Goal: Complete application form: Complete application form

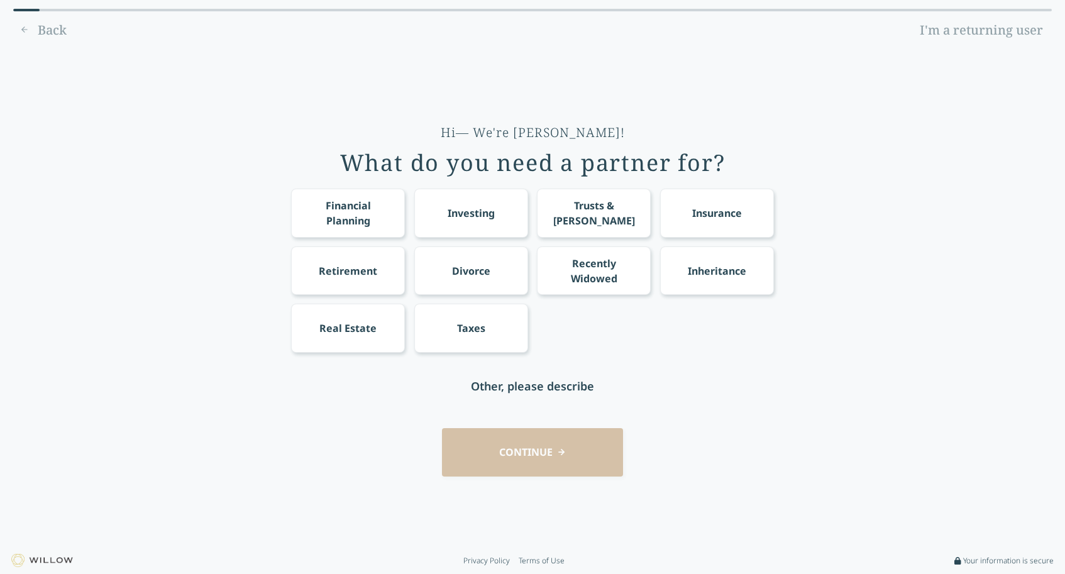
click at [483, 270] on div "Divorce" at bounding box center [471, 270] width 38 height 15
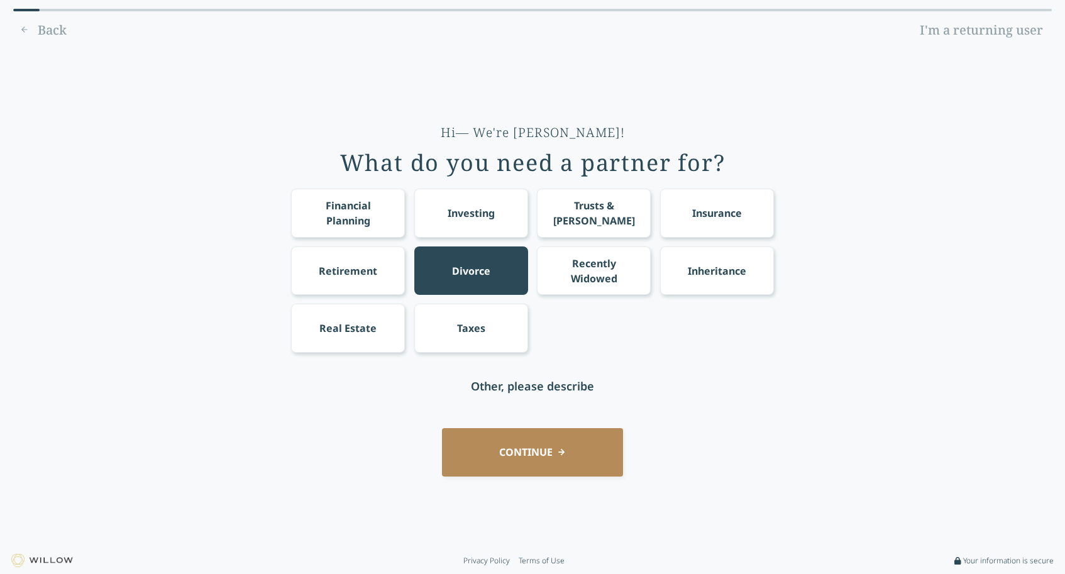
click at [578, 273] on div "Recently Widowed" at bounding box center [594, 271] width 91 height 30
click at [588, 270] on div "Recently Widowed" at bounding box center [594, 271] width 91 height 30
click at [543, 449] on button "CONTINUE" at bounding box center [532, 452] width 181 height 48
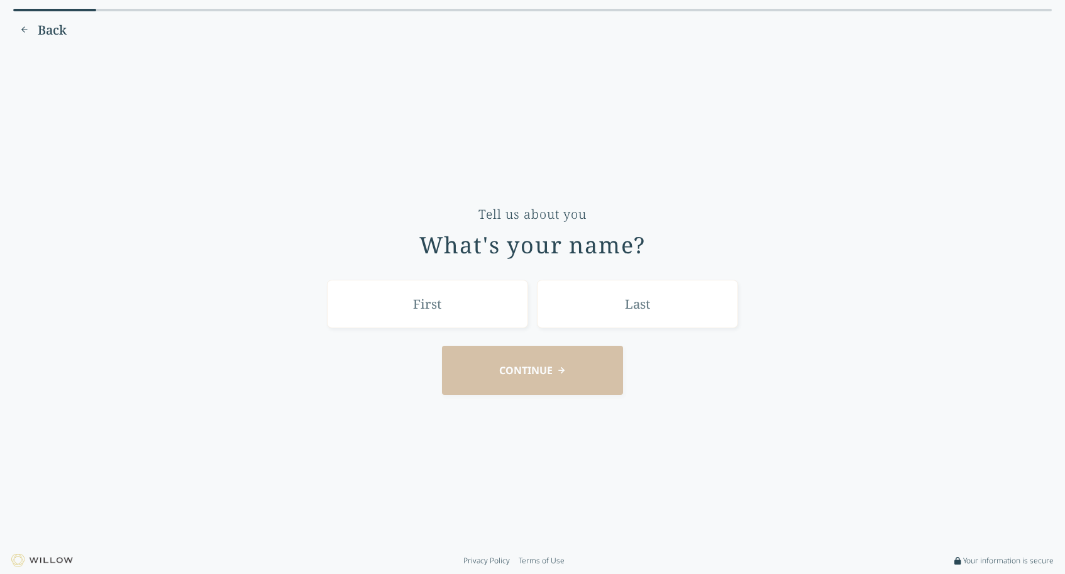
click at [450, 313] on input "text" at bounding box center [427, 304] width 201 height 48
type input "[PERSON_NAME]"
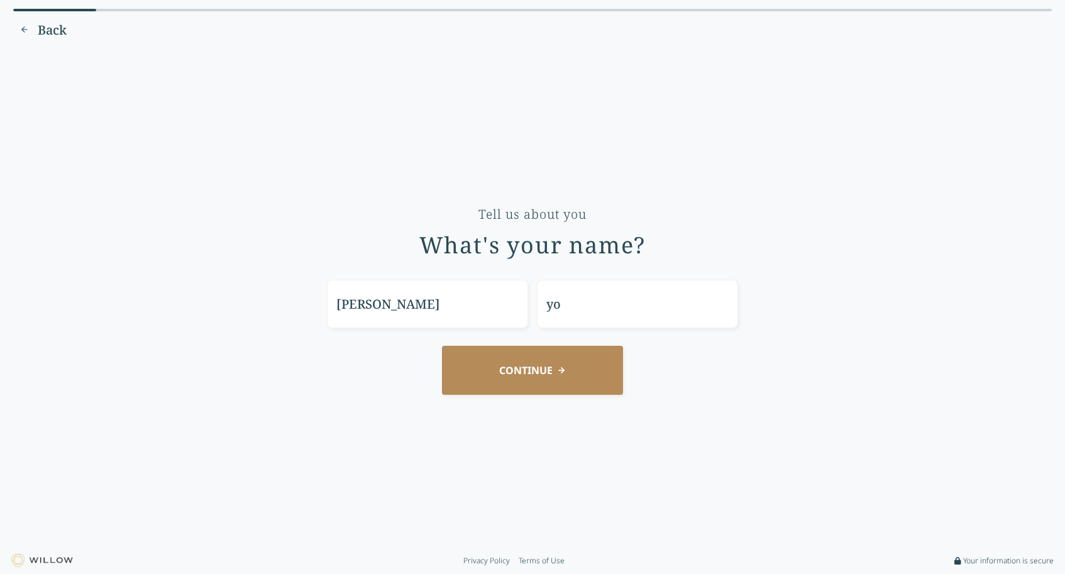
type input "y"
type input "[GEOGRAPHIC_DATA]"
click at [522, 365] on button "CONTINUE" at bounding box center [532, 370] width 181 height 48
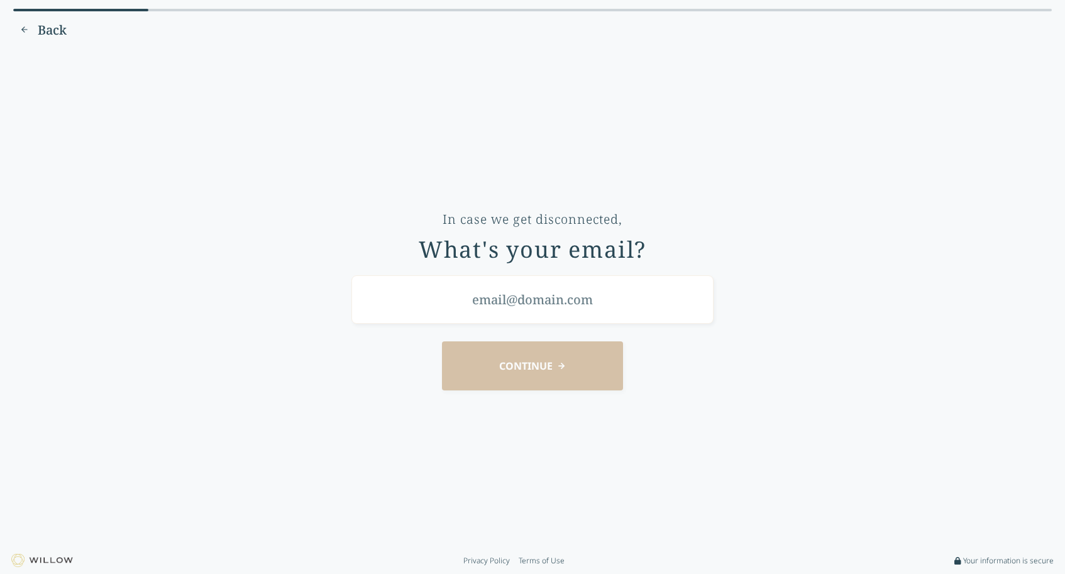
click at [439, 313] on input "email" at bounding box center [532, 299] width 362 height 48
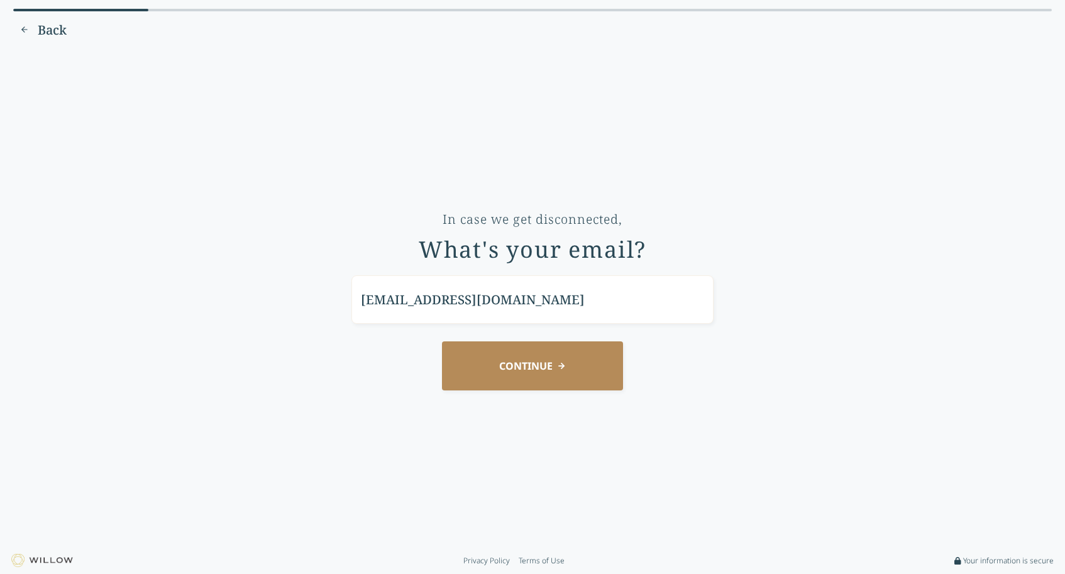
type input "[EMAIL_ADDRESS][DOMAIN_NAME]"
click at [545, 357] on button "CONTINUE" at bounding box center [532, 365] width 181 height 48
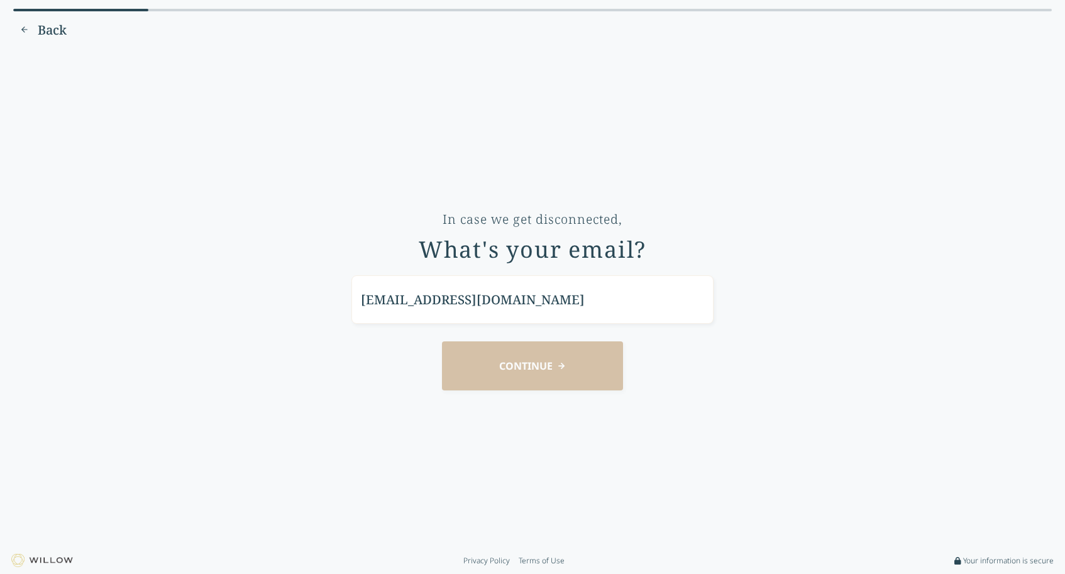
click at [500, 365] on div "CONTINUE" at bounding box center [533, 365] width 1030 height 48
click at [519, 373] on div "CONTINUE" at bounding box center [533, 365] width 1030 height 48
click at [493, 304] on input "[EMAIL_ADDRESS][DOMAIN_NAME]" at bounding box center [532, 299] width 362 height 48
click at [491, 369] on div "CONTINUE" at bounding box center [533, 365] width 1030 height 48
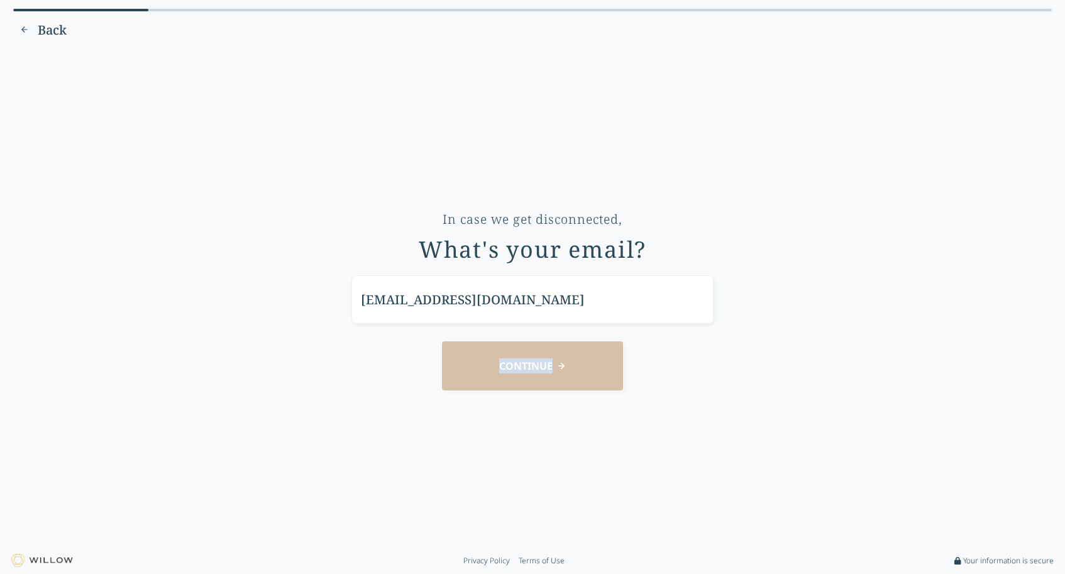
click at [491, 369] on div "CONTINUE" at bounding box center [533, 365] width 1030 height 48
click at [578, 370] on div "CONTINUE" at bounding box center [533, 365] width 1030 height 48
click at [563, 369] on div "CONTINUE" at bounding box center [533, 365] width 1030 height 48
click at [48, 23] on span "Back" at bounding box center [52, 30] width 29 height 18
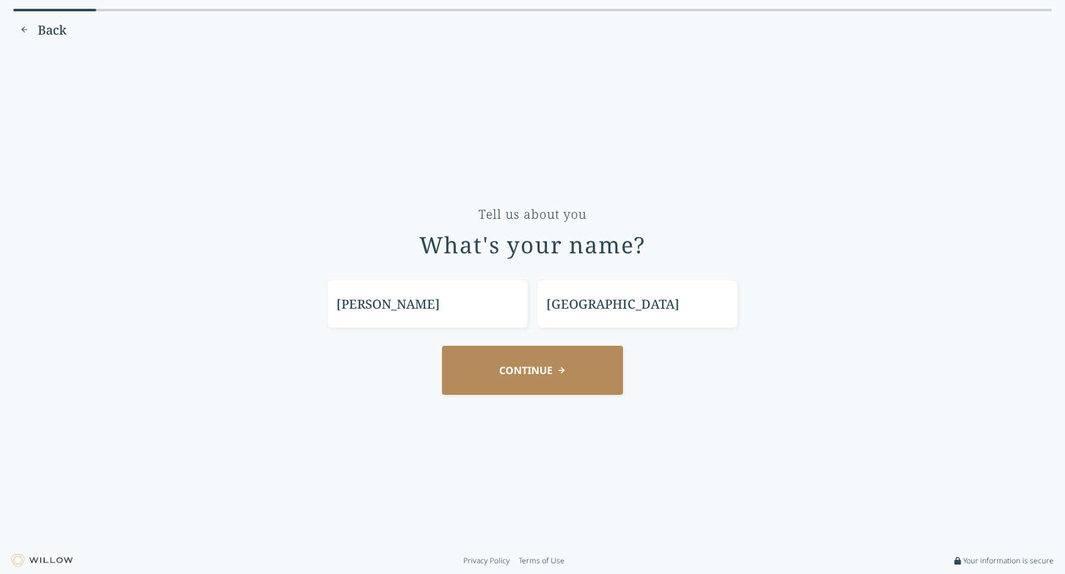
click at [523, 365] on button "CONTINUE" at bounding box center [532, 370] width 181 height 48
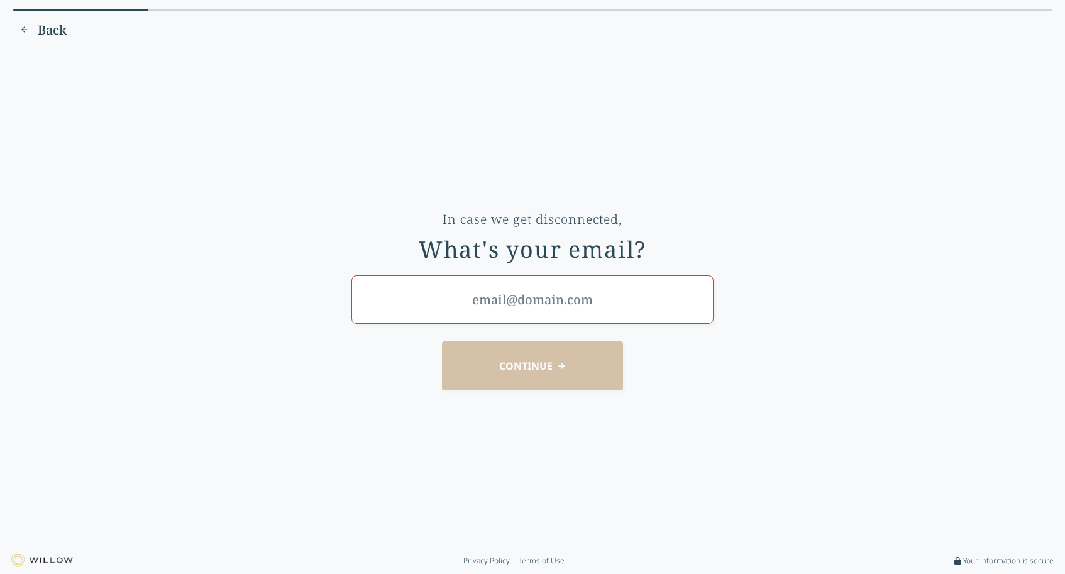
click at [557, 308] on input "email" at bounding box center [532, 299] width 362 height 48
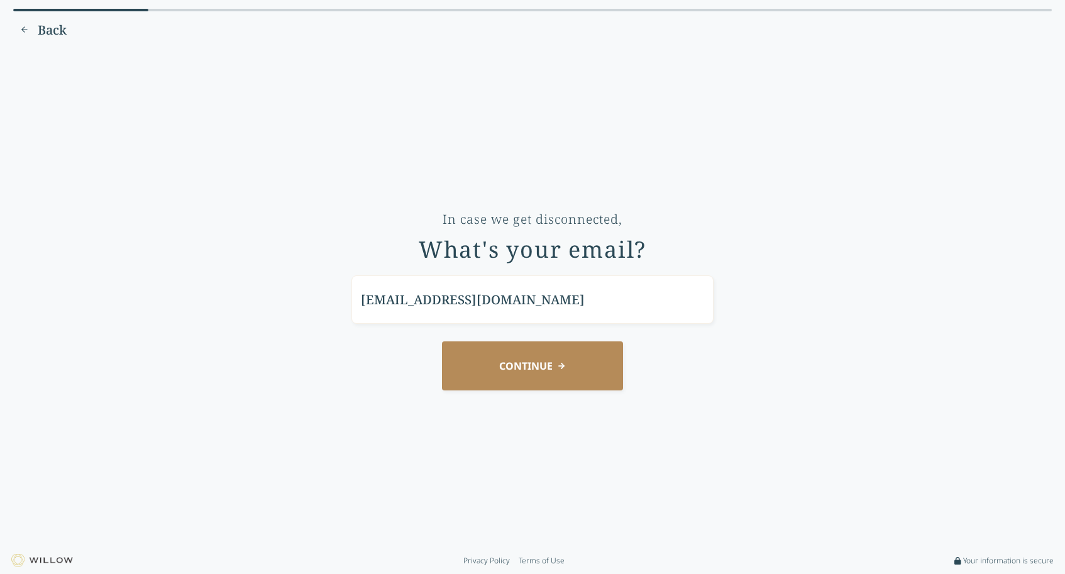
type input "[EMAIL_ADDRESS][DOMAIN_NAME]"
click at [540, 366] on button "CONTINUE" at bounding box center [532, 365] width 181 height 48
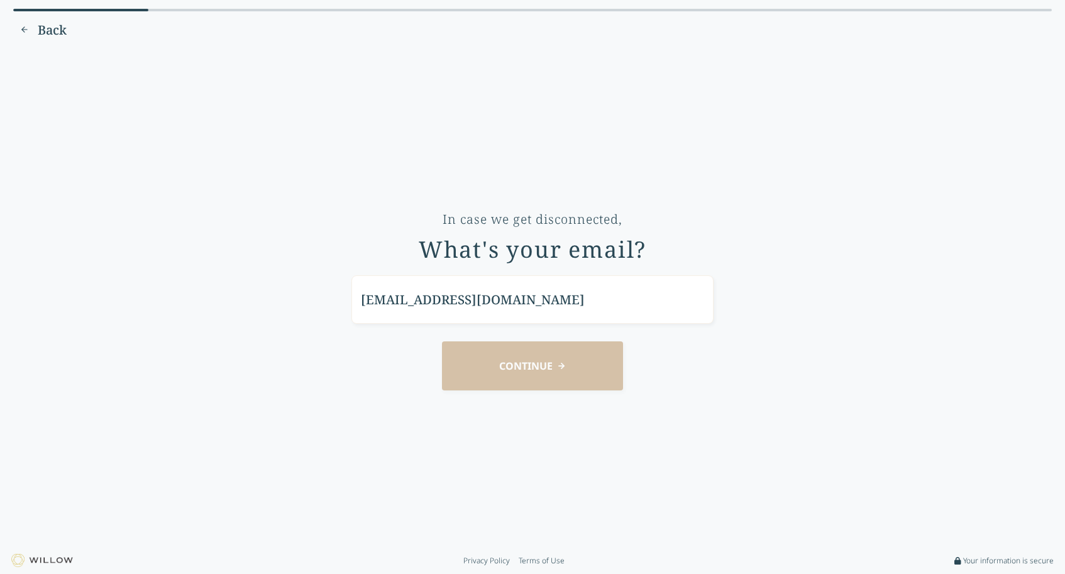
click at [41, 31] on span "Back" at bounding box center [52, 30] width 29 height 18
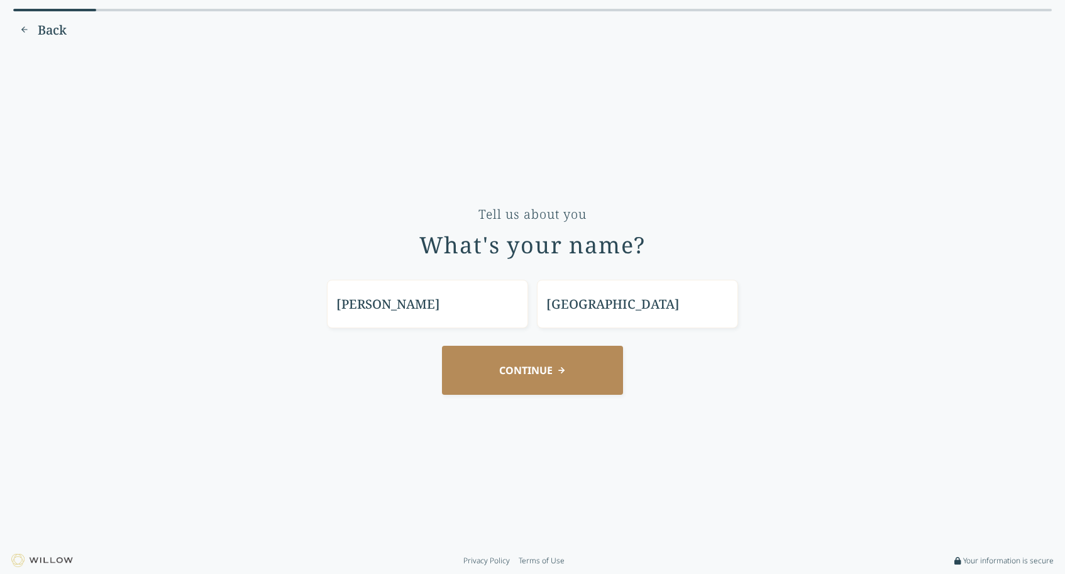
click at [41, 31] on span "Back" at bounding box center [52, 30] width 29 height 18
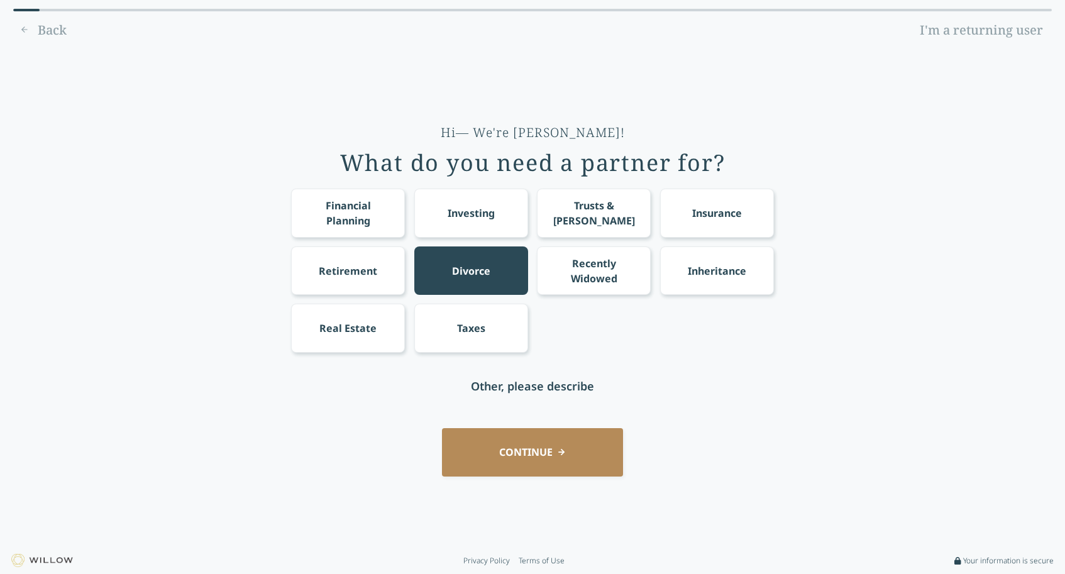
click at [567, 251] on div "Recently Widowed" at bounding box center [594, 270] width 114 height 48
click at [490, 255] on div "Divorce" at bounding box center [471, 270] width 114 height 48
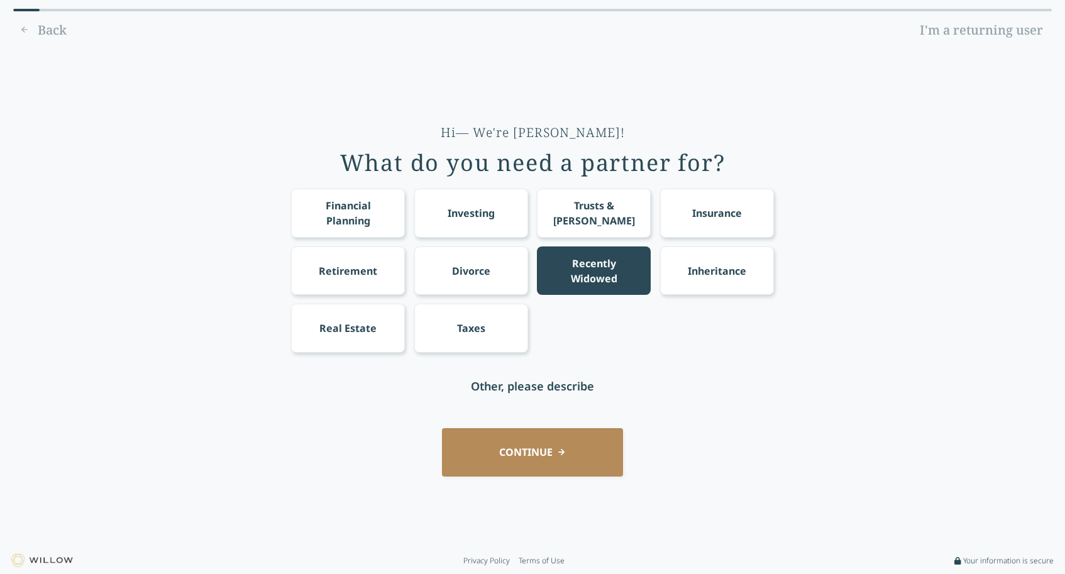
click at [532, 443] on button "CONTINUE" at bounding box center [532, 452] width 181 height 48
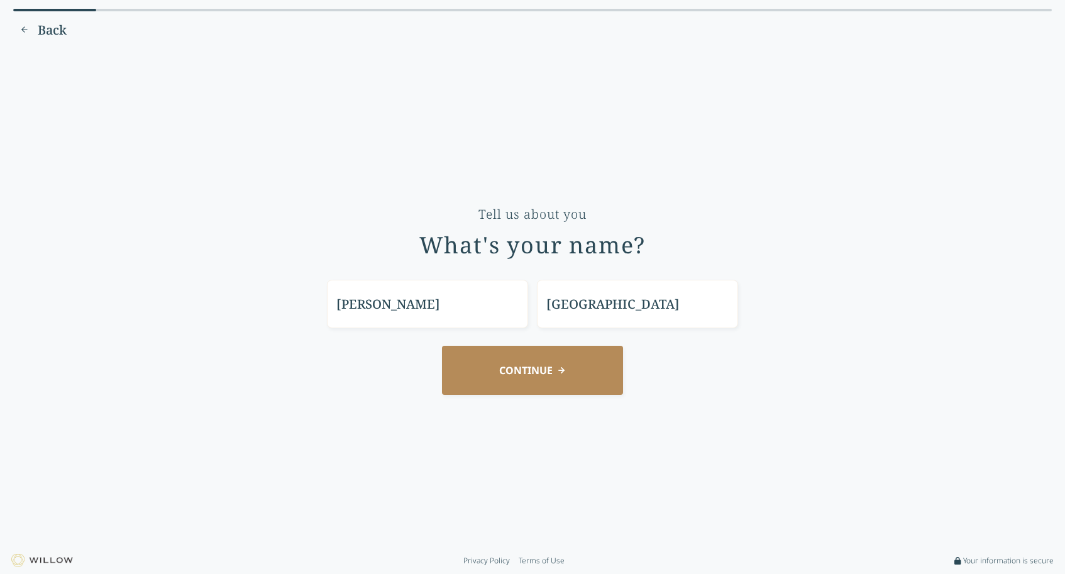
click at [549, 383] on button "CONTINUE" at bounding box center [532, 370] width 181 height 48
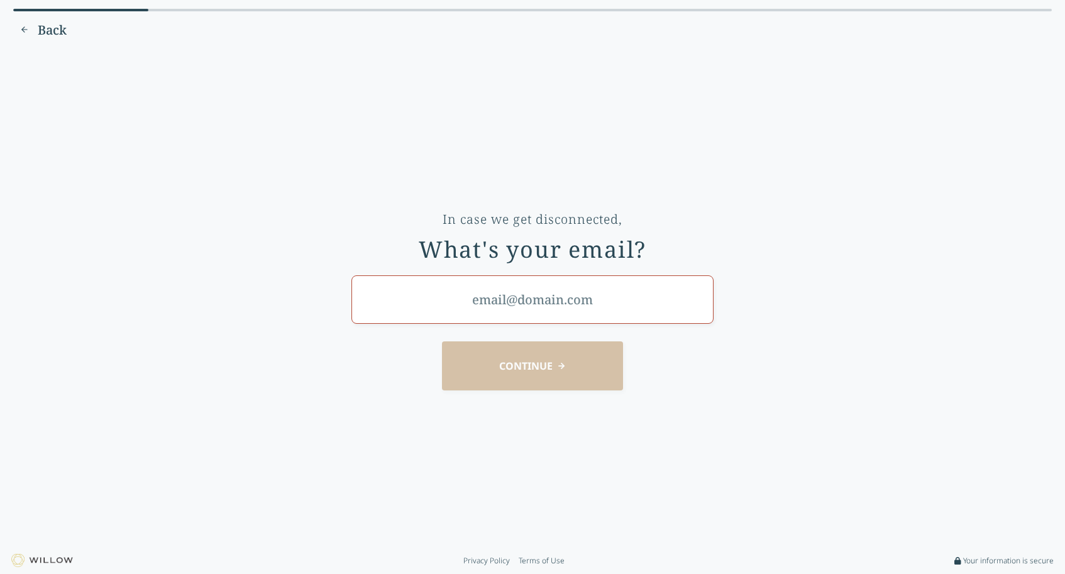
click at [527, 317] on input "email" at bounding box center [532, 299] width 362 height 48
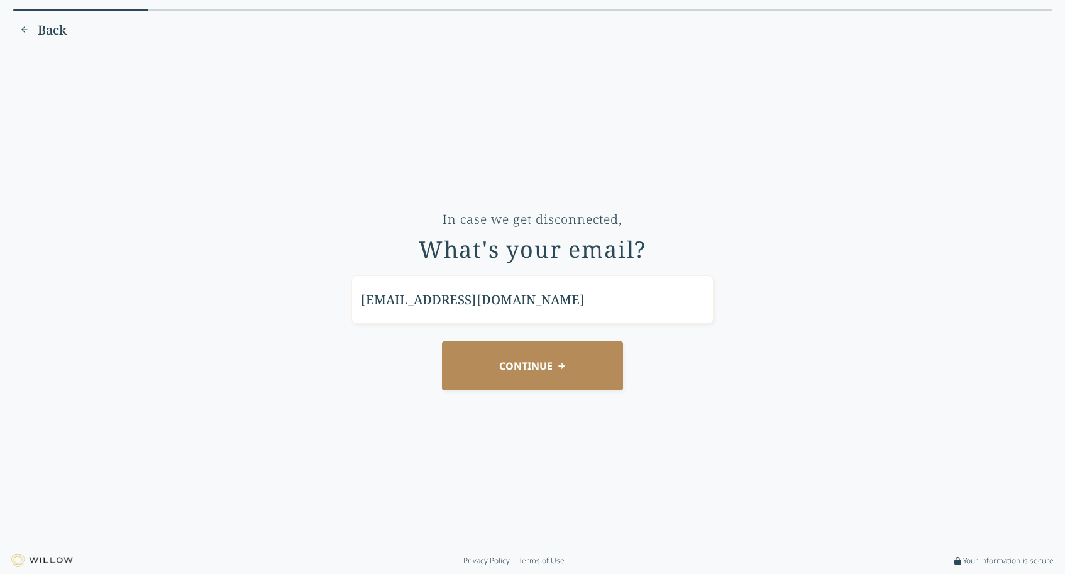
type input "[EMAIL_ADDRESS][DOMAIN_NAME]"
click at [547, 374] on button "CONTINUE" at bounding box center [532, 365] width 181 height 48
